Goal: Complete application form

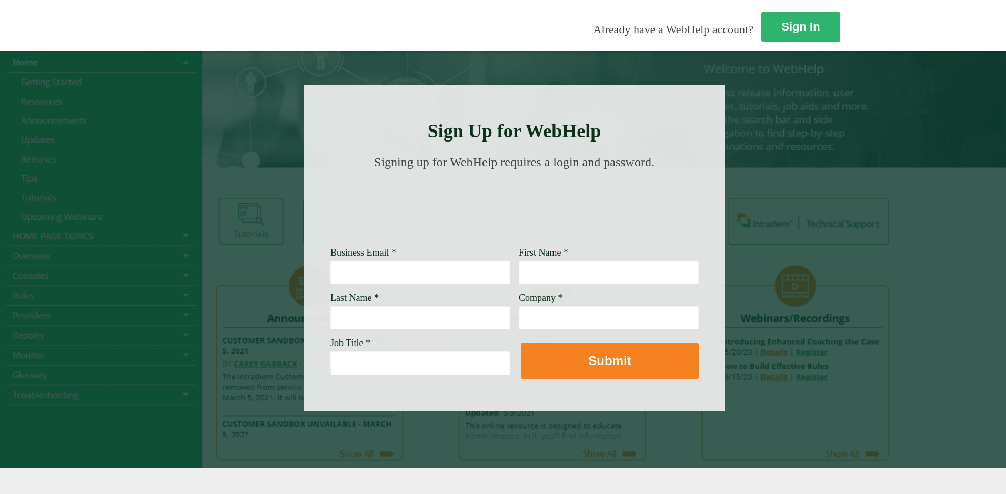
click at [331, 267] on input "Business Email *" at bounding box center [421, 272] width 180 height 24
type input "[EMAIL_ADDRESS][PERSON_NAME][DOMAIN_NAME]"
click at [519, 277] on input "First Name *" at bounding box center [609, 272] width 180 height 24
type input "[PERSON_NAME]"
click at [331, 315] on input "Last Name *" at bounding box center [421, 317] width 180 height 24
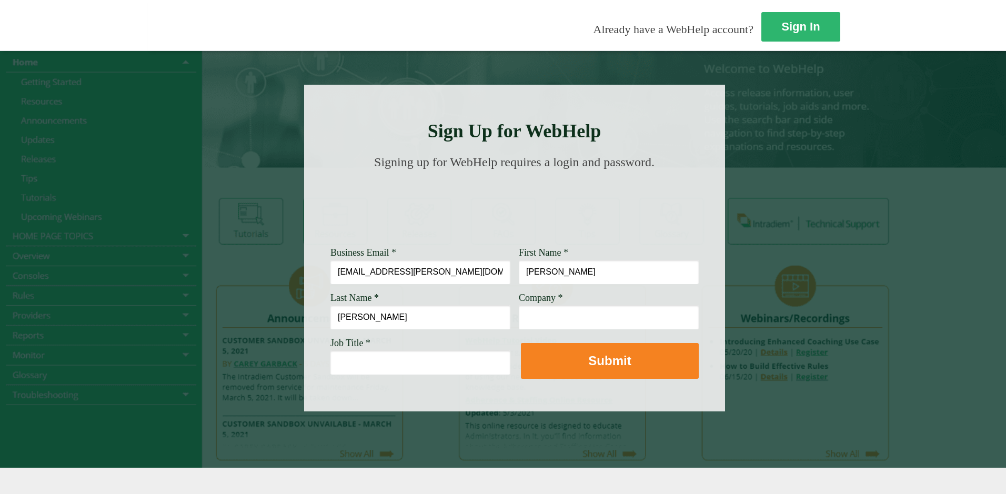
type input "[PERSON_NAME]"
click at [519, 312] on input "Company *" at bounding box center [609, 317] width 180 height 24
type input "[PERSON_NAME] Fargo"
click at [331, 363] on input "Job Title *" at bounding box center [421, 363] width 180 height 24
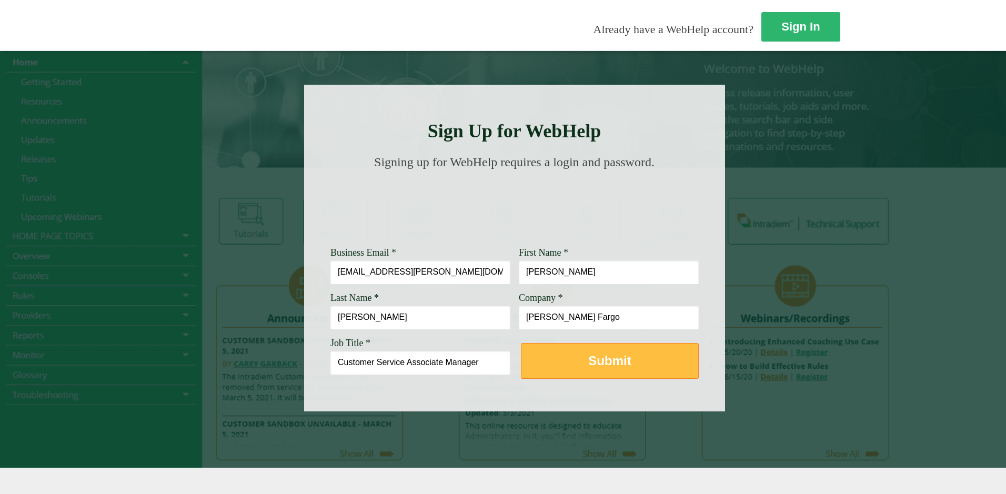
type input "Customer Service Associate Manager"
click at [521, 365] on button "Submit" at bounding box center [610, 361] width 178 height 36
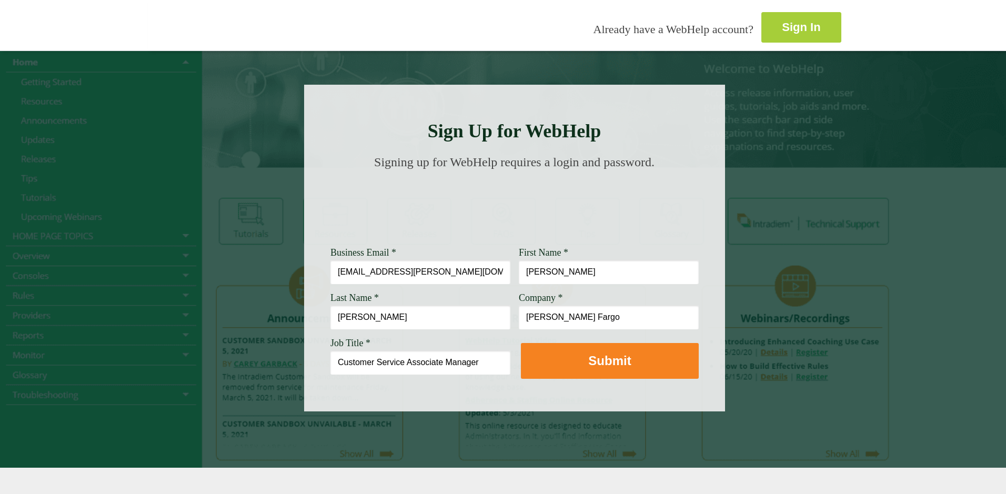
click at [762, 32] on link "Sign In" at bounding box center [802, 27] width 80 height 31
